Goal: Task Accomplishment & Management: Manage account settings

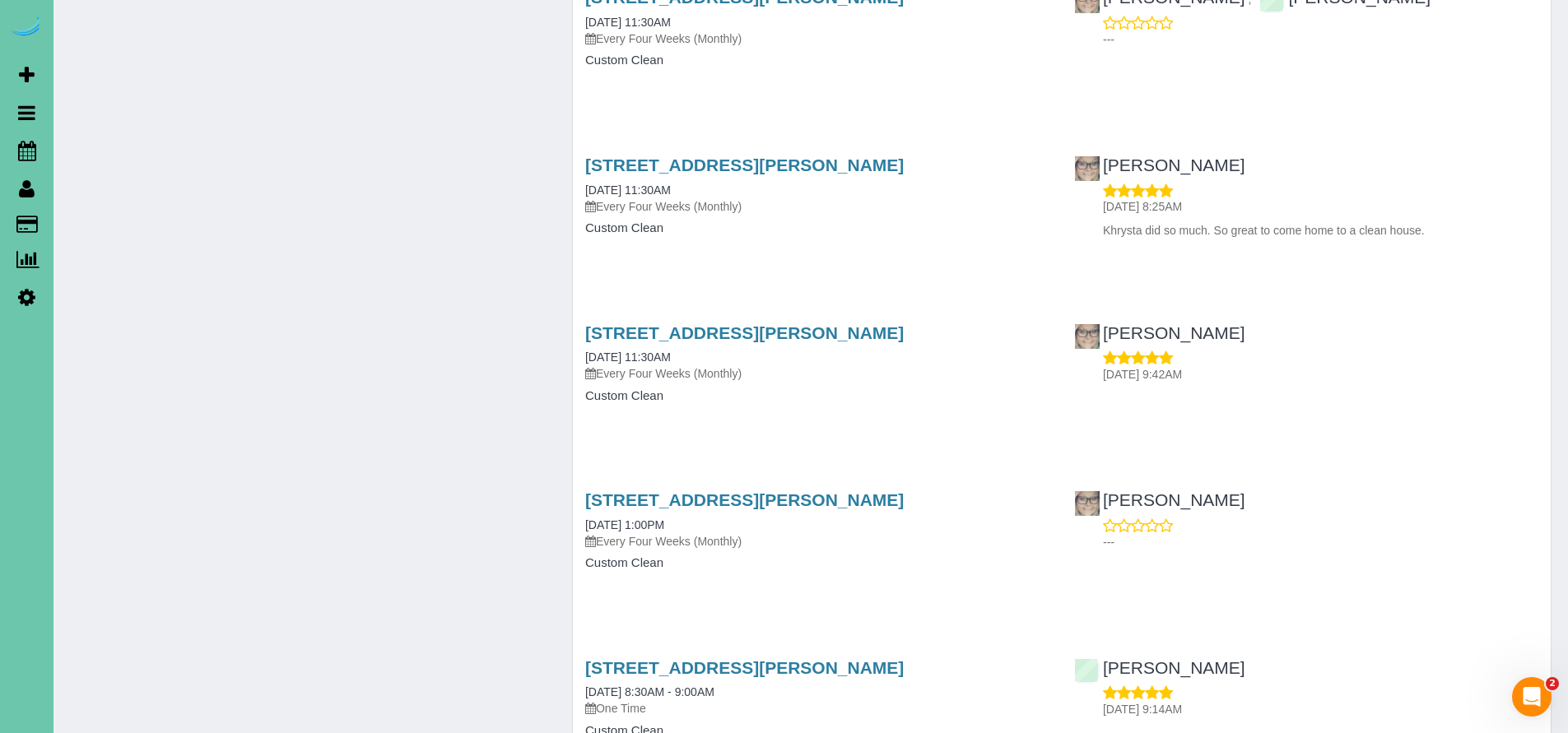
scroll to position [8700, 0]
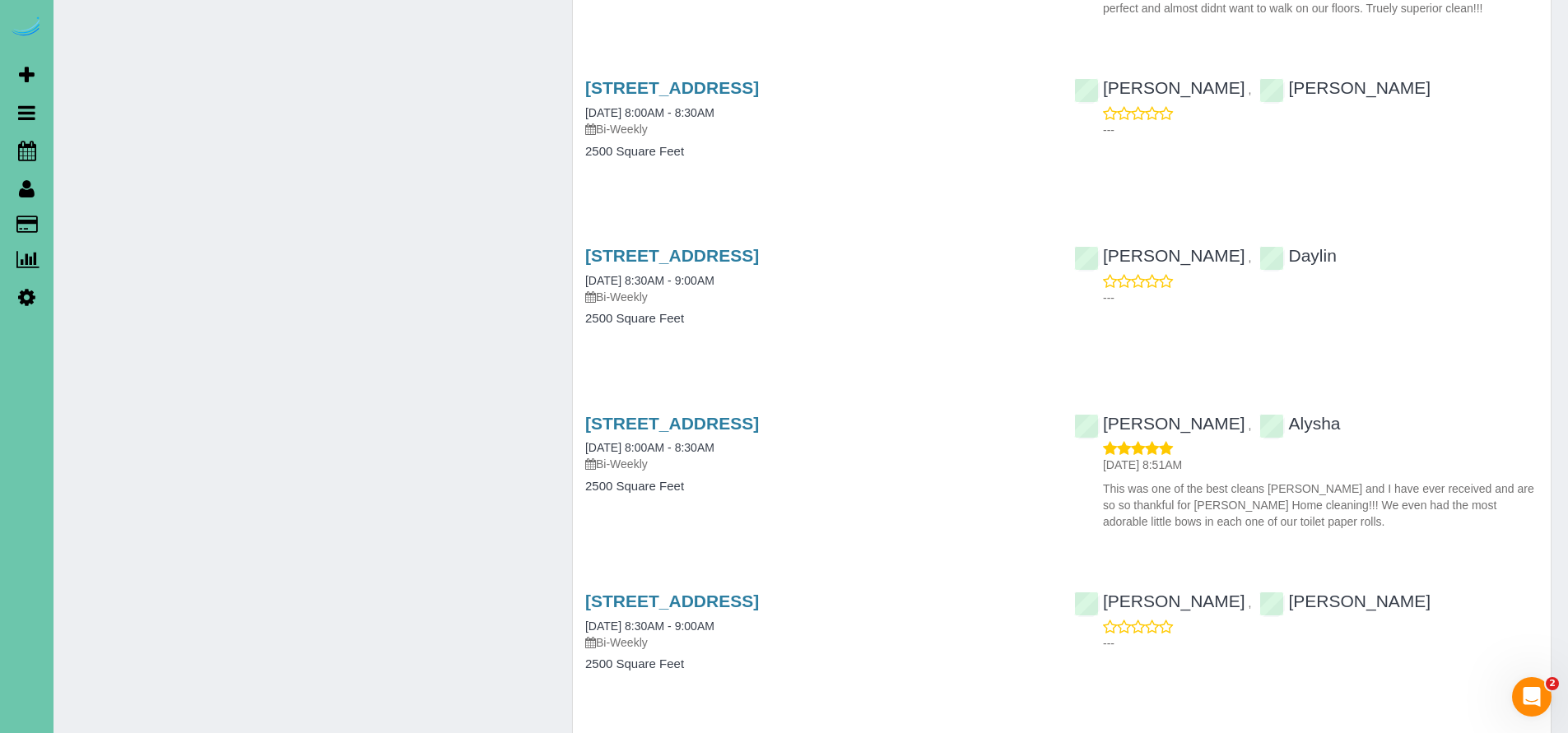
scroll to position [3440, 0]
